Goal: Information Seeking & Learning: Learn about a topic

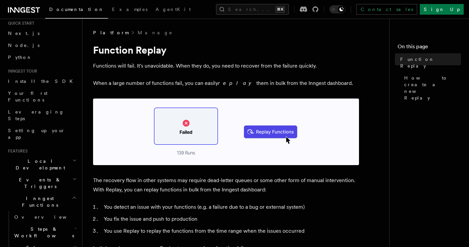
scroll to position [22, 0]
click at [41, 175] on span "Events & Triggers" at bounding box center [38, 181] width 67 height 13
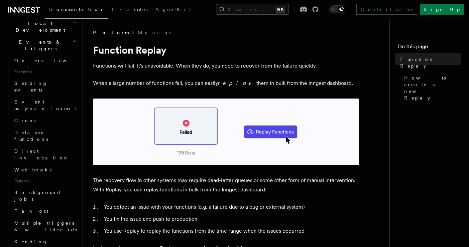
scroll to position [183, 0]
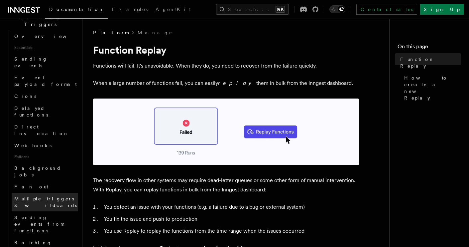
click at [55, 193] on link "Multiple triggers & wildcards" at bounding box center [45, 202] width 67 height 19
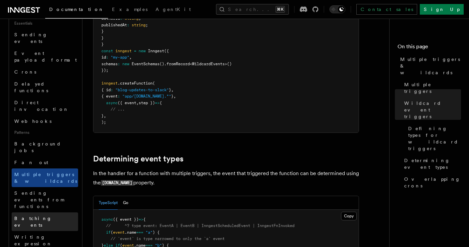
scroll to position [531, 0]
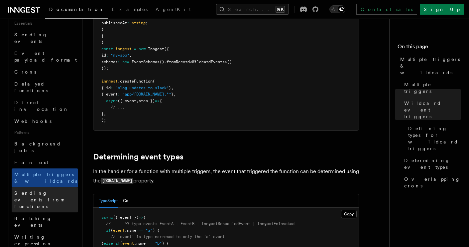
click at [55, 190] on span "Sending events from functions" at bounding box center [39, 199] width 50 height 19
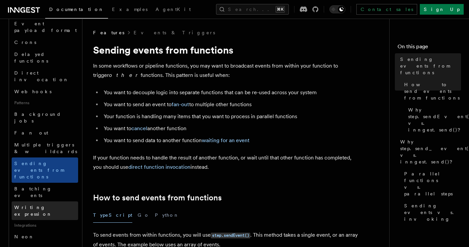
scroll to position [239, 0]
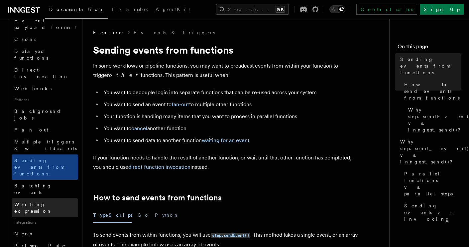
click at [51, 202] on span "Writing expression" at bounding box center [33, 208] width 38 height 12
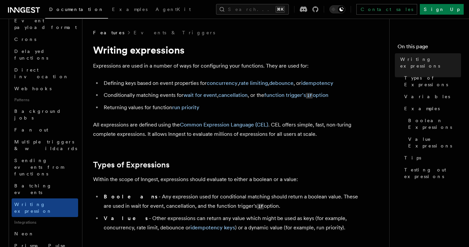
scroll to position [14, 0]
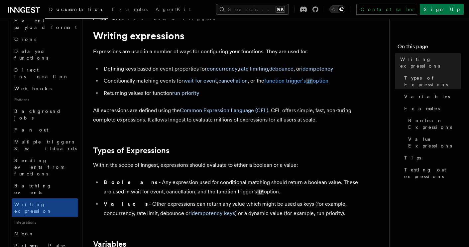
click at [280, 80] on link "function trigger's if option" at bounding box center [296, 81] width 64 height 6
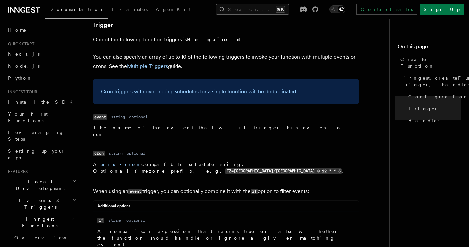
click at [230, 9] on button "Search... ⌘K" at bounding box center [252, 9] width 73 height 11
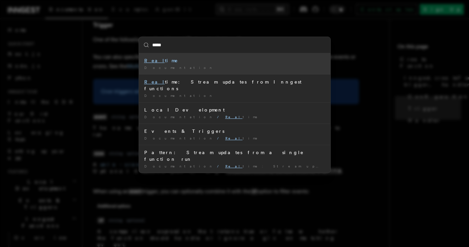
type input "******"
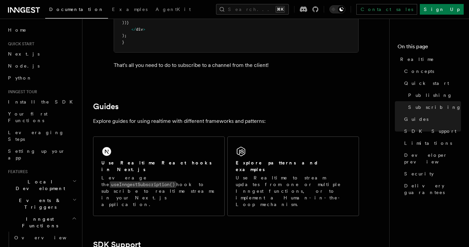
scroll to position [1360, 0]
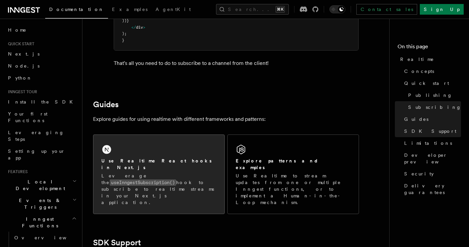
click at [197, 153] on div "Use Realtime React hooks in Next.js Leverage the useInngestSubscription() hook …" at bounding box center [158, 174] width 131 height 79
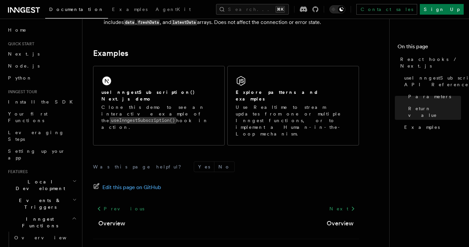
scroll to position [686, 0]
